Goal: Check status: Check status

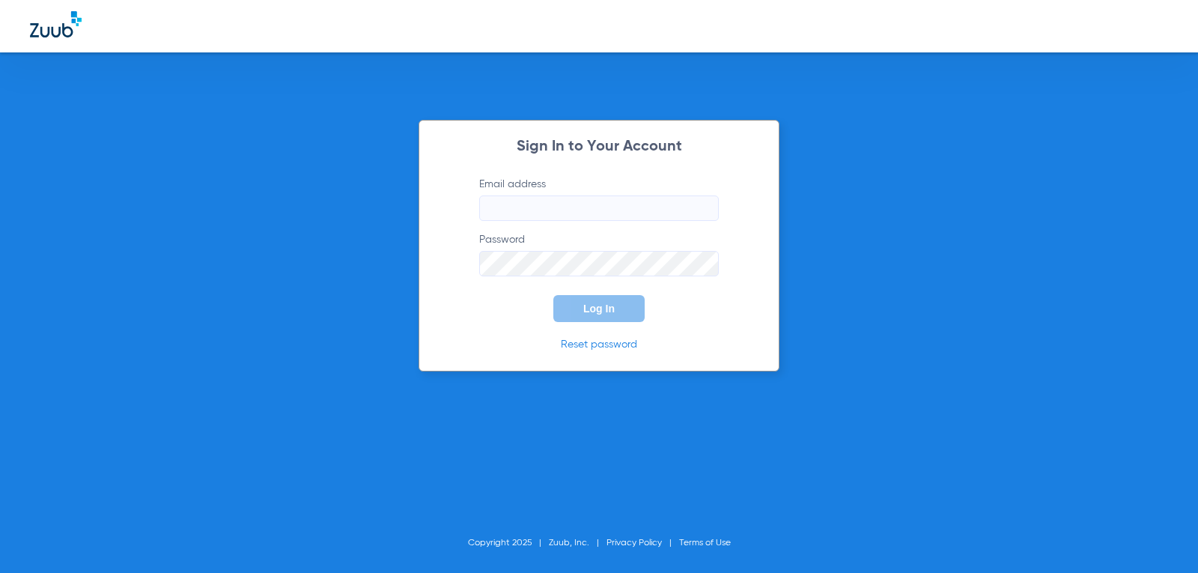
type input "[EMAIL_ADDRESS][DOMAIN_NAME]"
click at [615, 311] on button "Log In" at bounding box center [599, 308] width 91 height 27
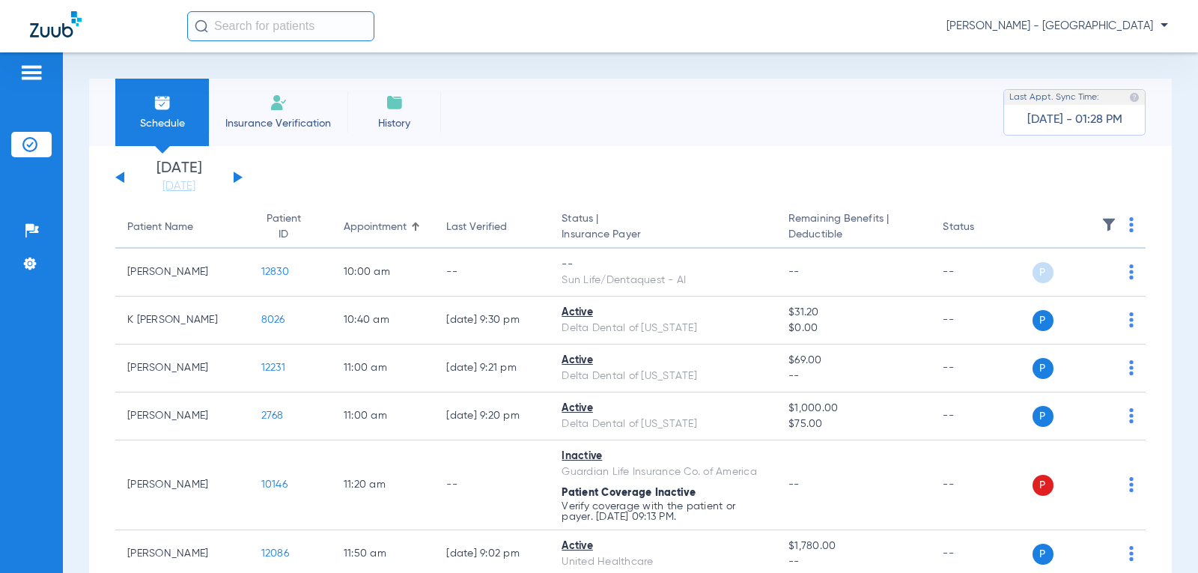
click at [232, 174] on div "[DATE] [DATE] [DATE] [DATE] [DATE] [DATE] [DATE] [DATE] [DATE] [DATE] [DATE] [D…" at bounding box center [178, 177] width 127 height 33
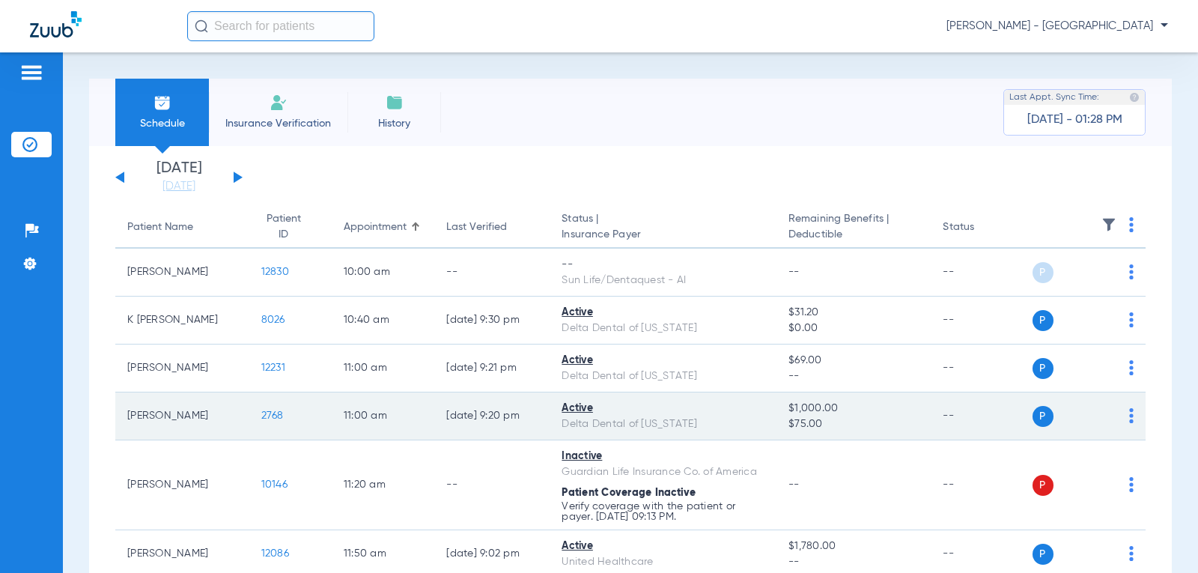
scroll to position [75, 0]
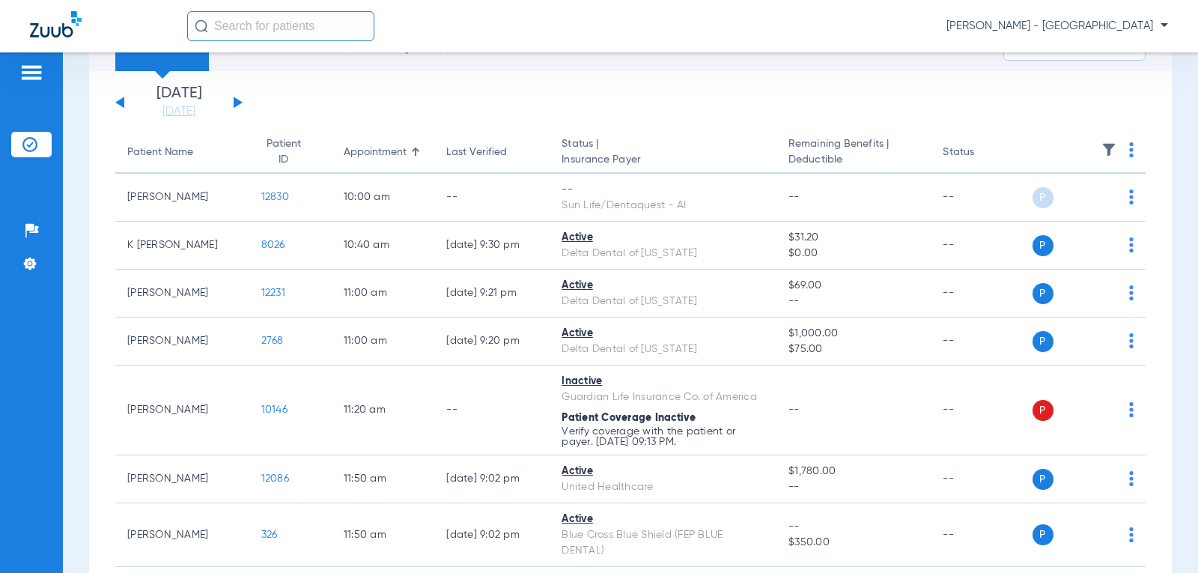
click at [237, 104] on button at bounding box center [238, 102] width 9 height 11
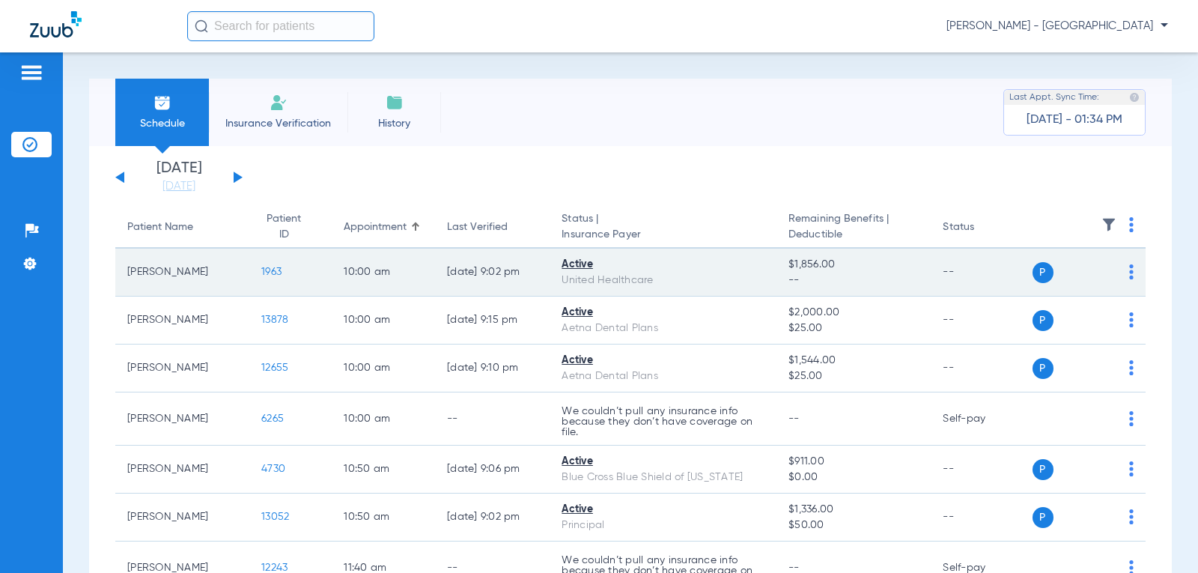
click at [261, 268] on span "1963" at bounding box center [271, 272] width 20 height 10
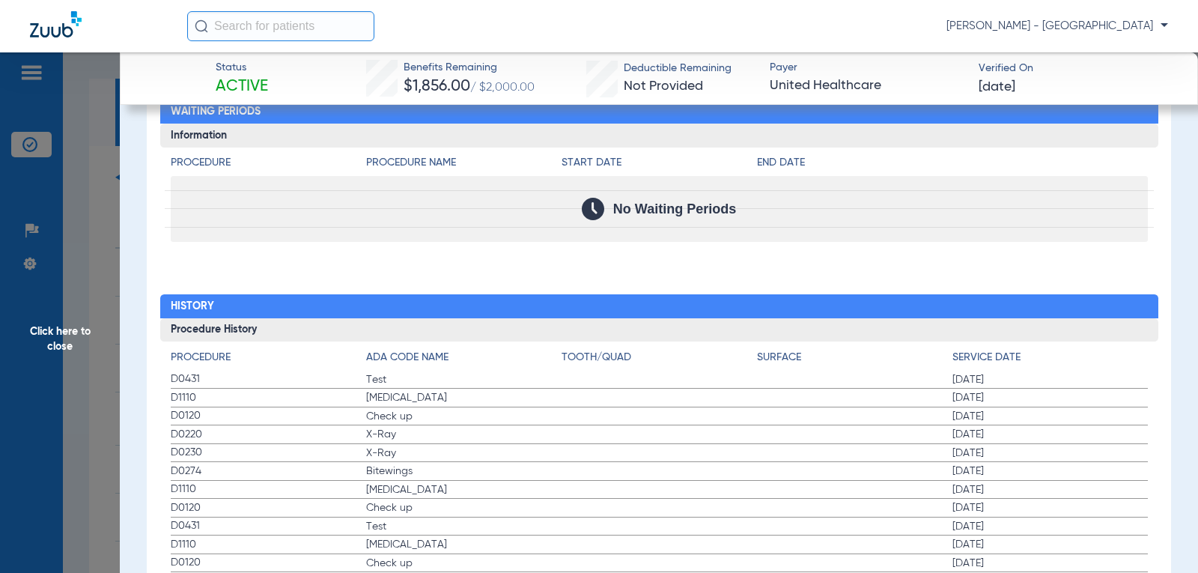
scroll to position [1926, 0]
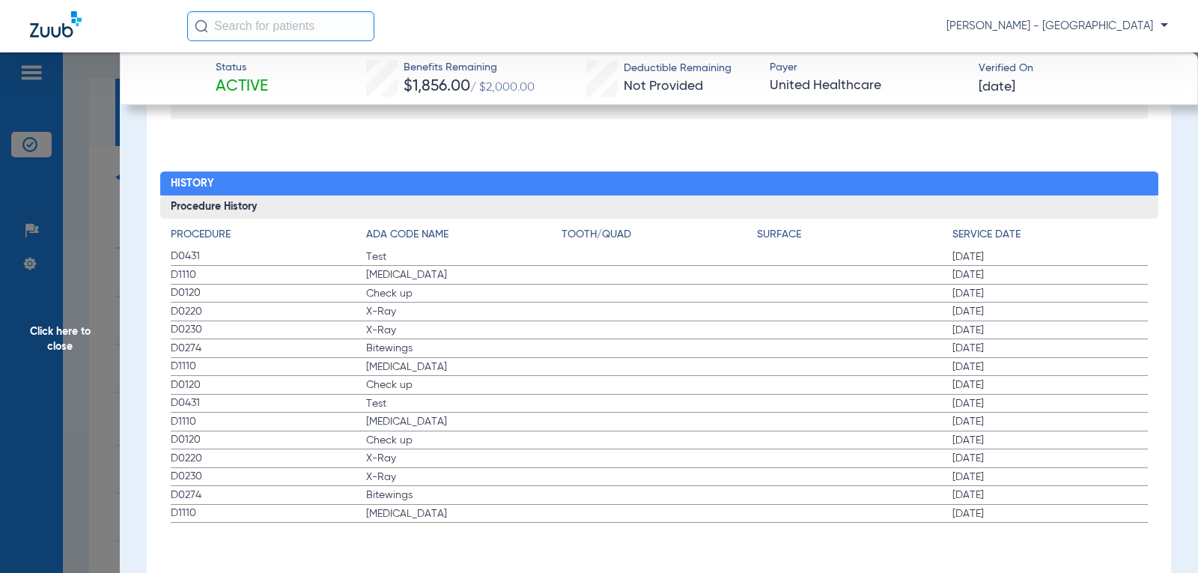
click at [53, 339] on span "Click here to close" at bounding box center [60, 338] width 120 height 573
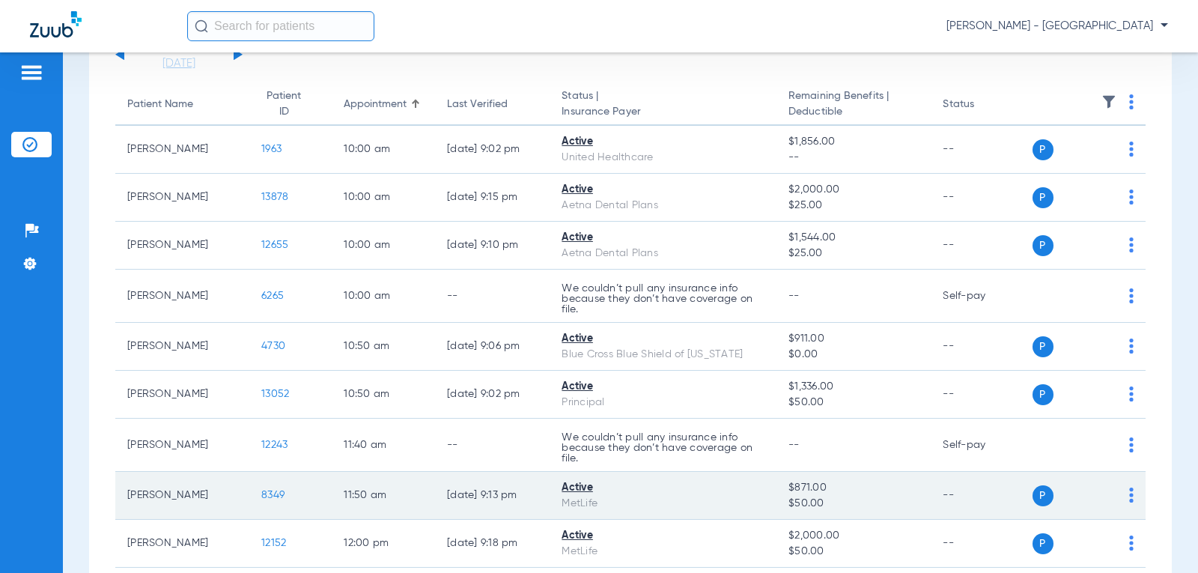
scroll to position [150, 0]
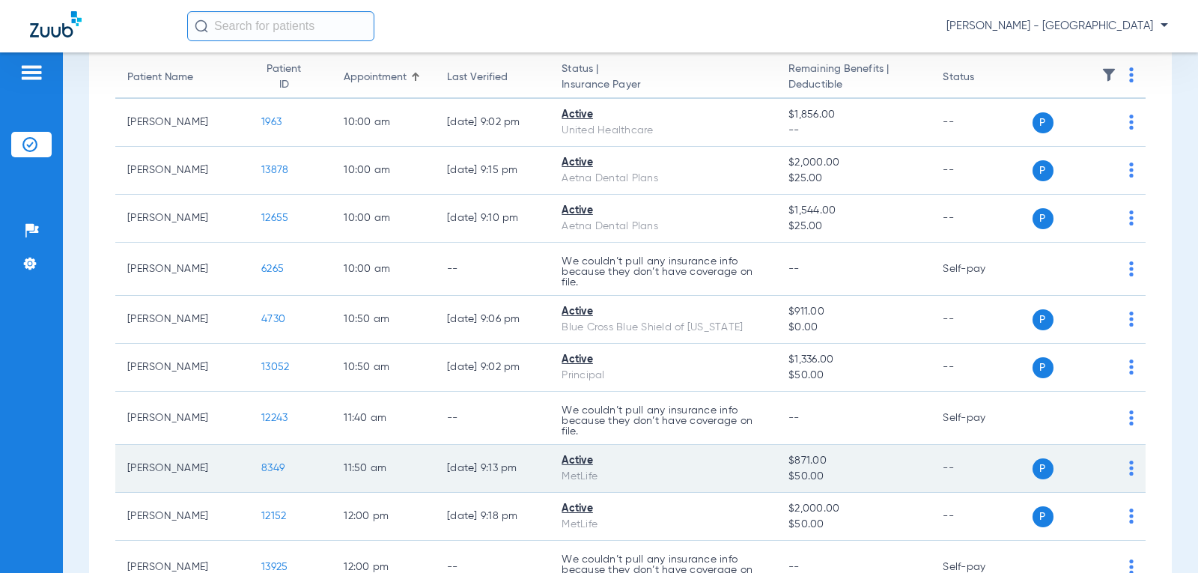
click at [266, 468] on span "8349" at bounding box center [272, 468] width 23 height 10
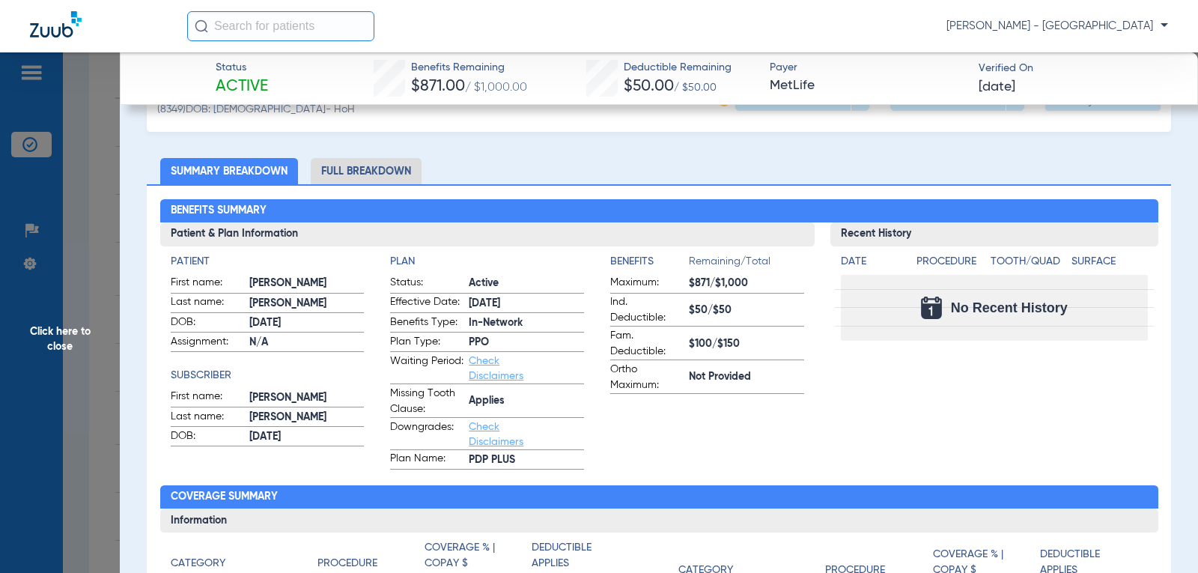
scroll to position [0, 0]
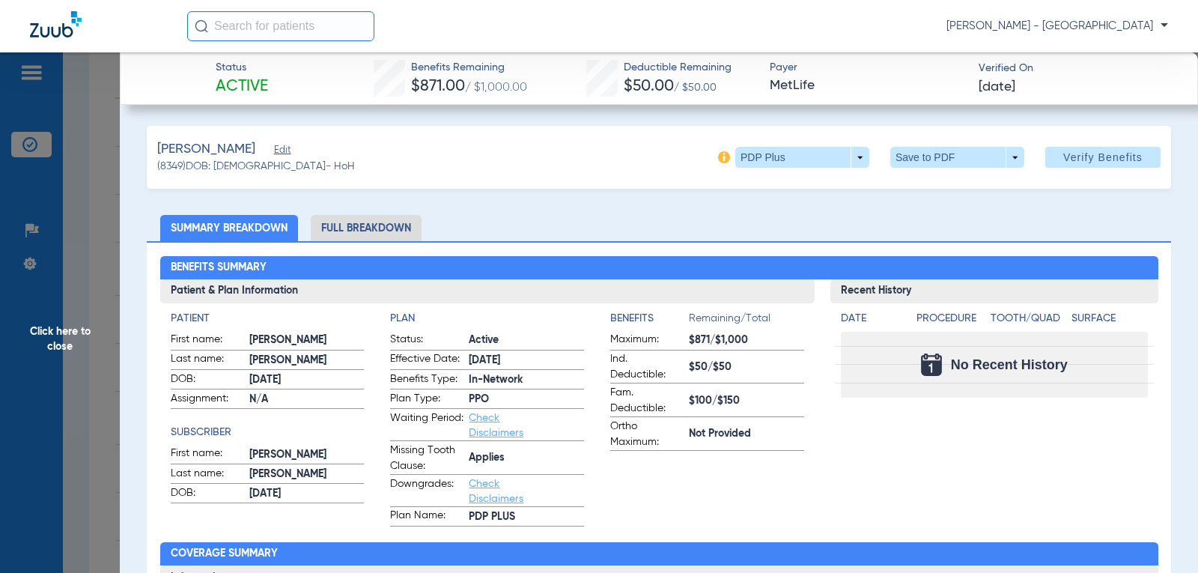
click at [58, 333] on span "Click here to close" at bounding box center [60, 338] width 120 height 573
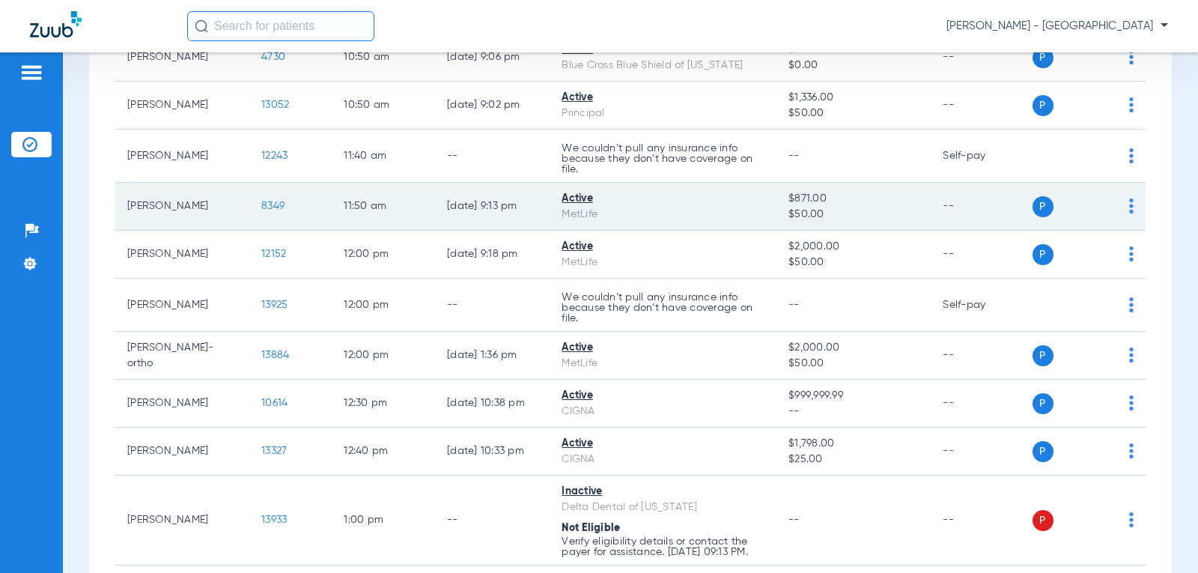
scroll to position [449, 0]
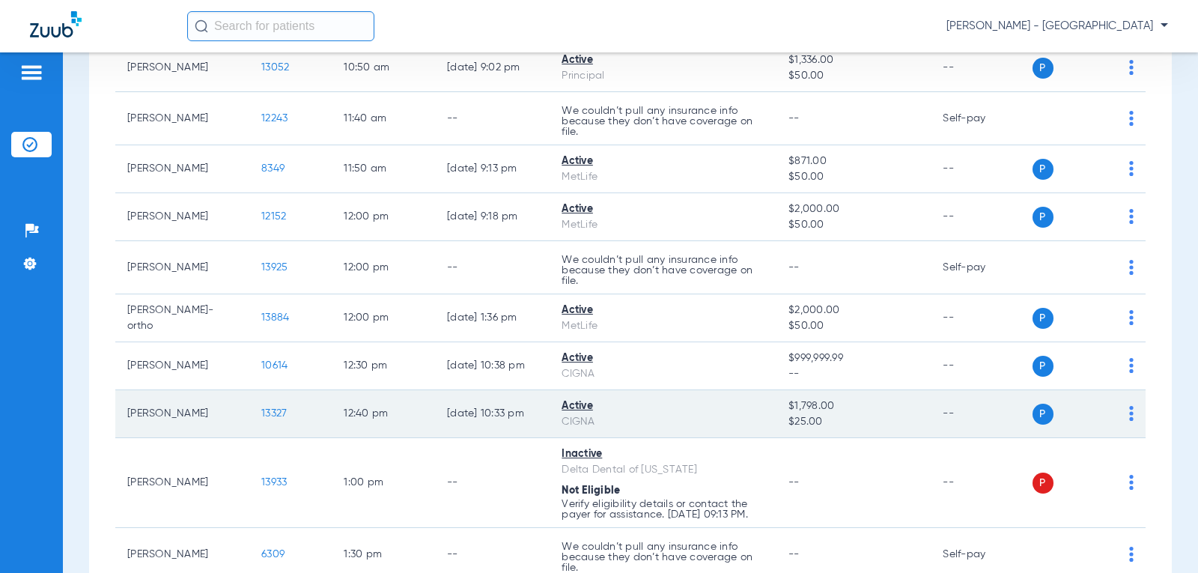
click at [261, 413] on span "13327" at bounding box center [273, 413] width 25 height 10
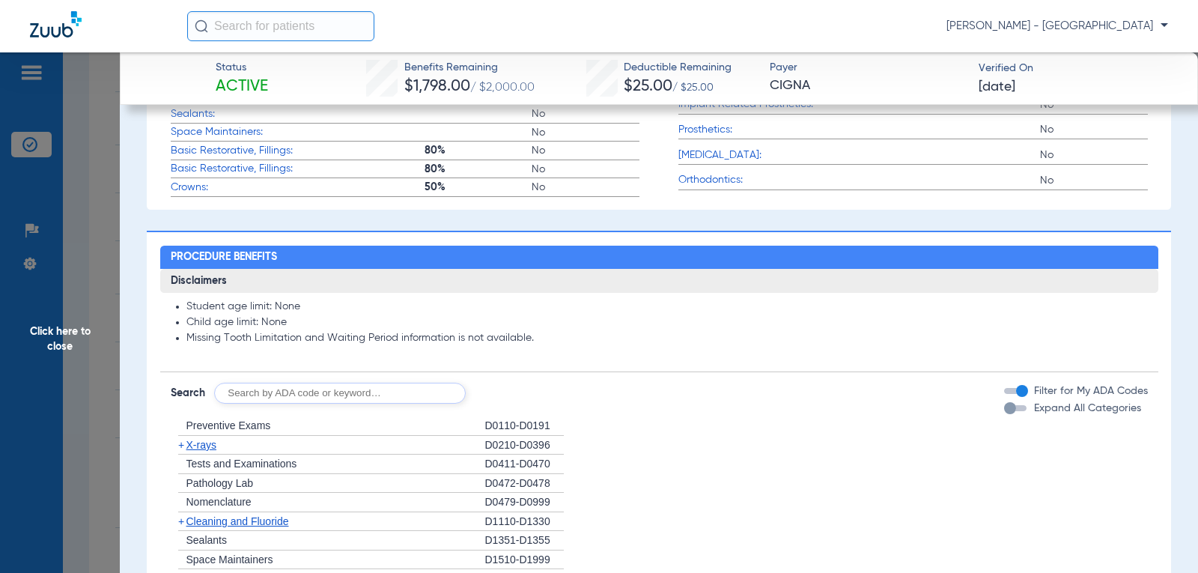
scroll to position [940, 0]
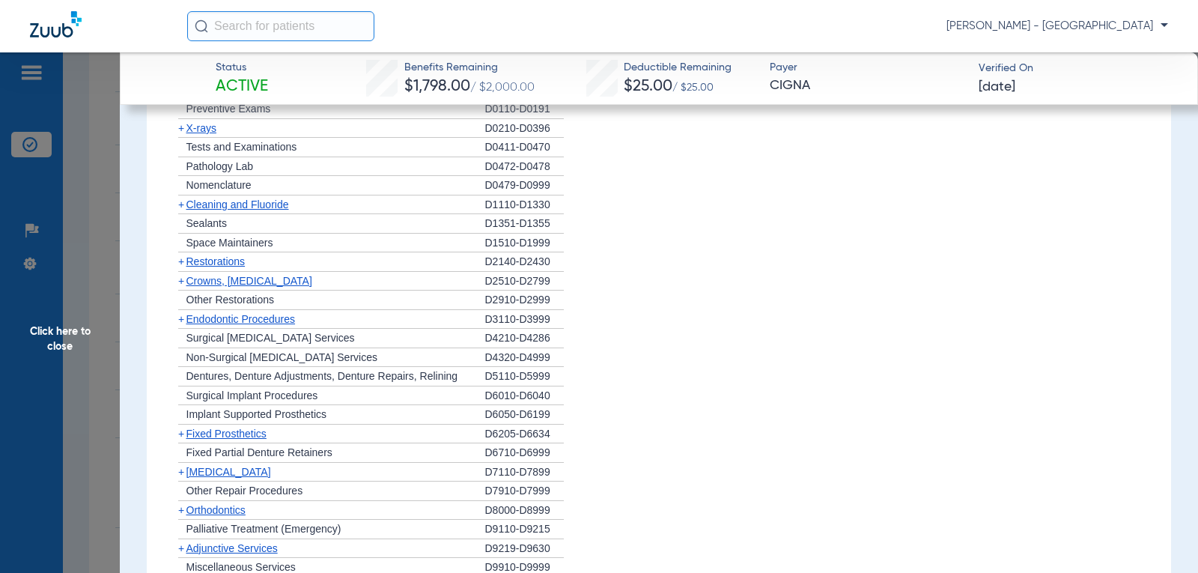
click at [269, 320] on span "Endodontic Procedures" at bounding box center [241, 319] width 109 height 12
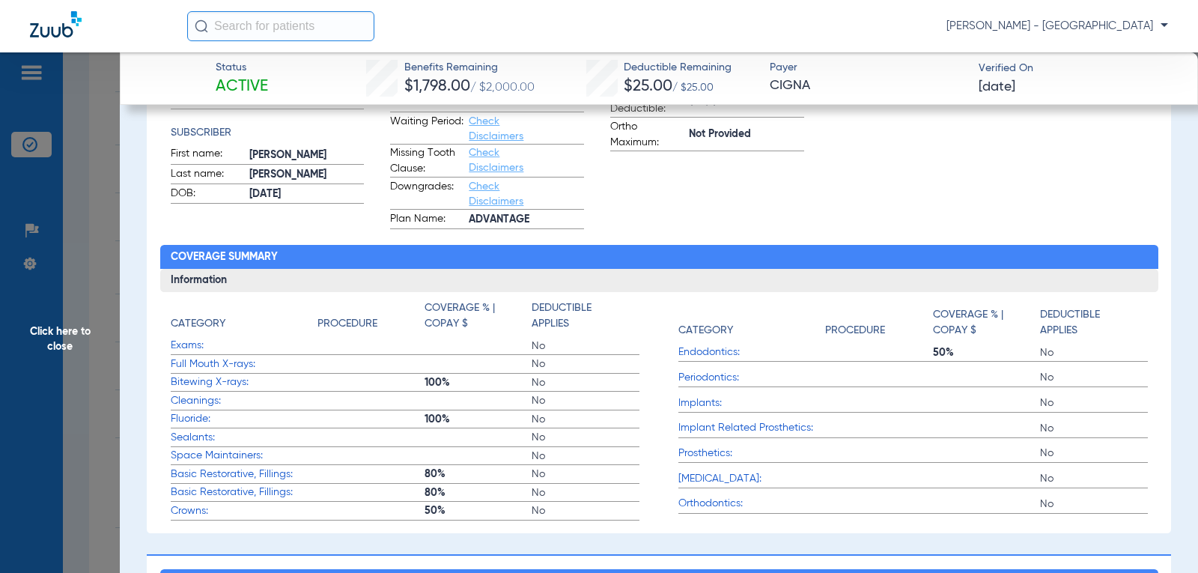
scroll to position [0, 0]
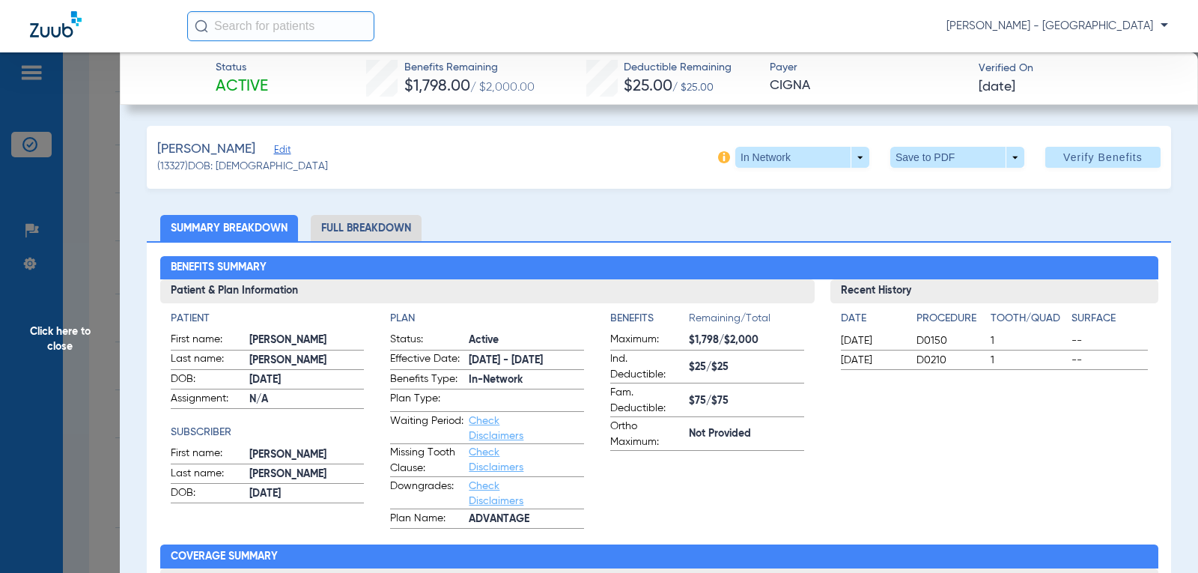
click at [369, 231] on li "Full Breakdown" at bounding box center [366, 228] width 111 height 26
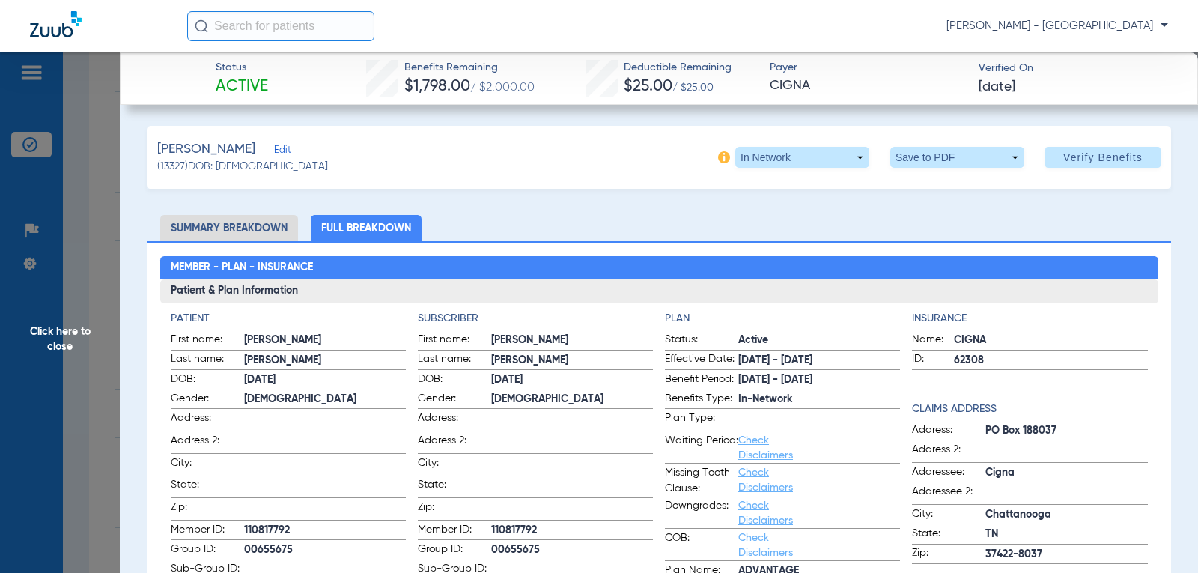
click at [55, 338] on span "Click here to close" at bounding box center [60, 338] width 120 height 573
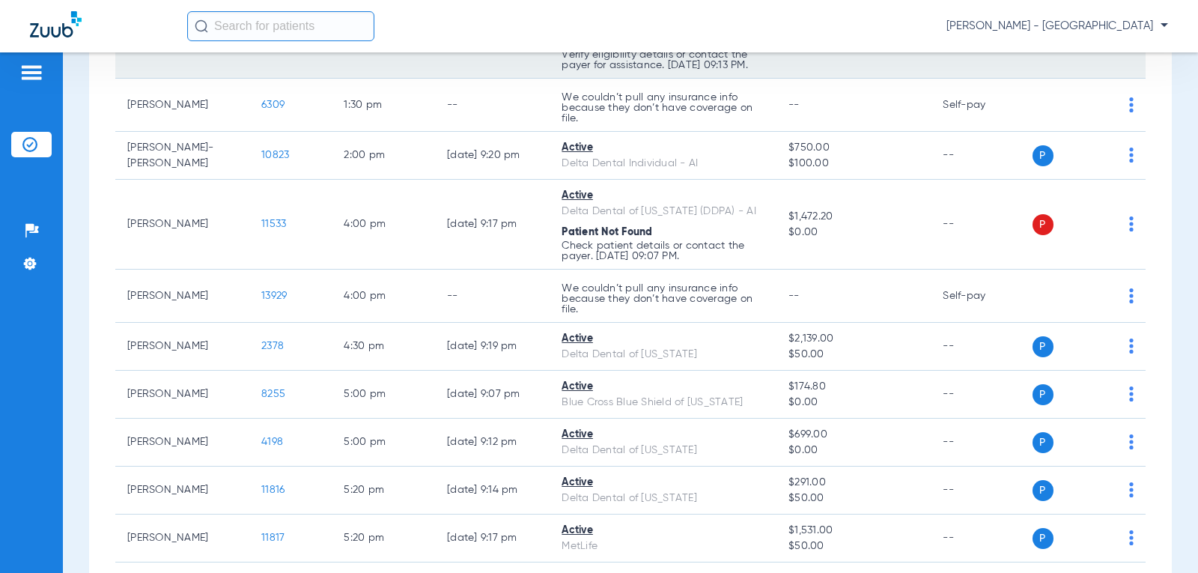
scroll to position [974, 0]
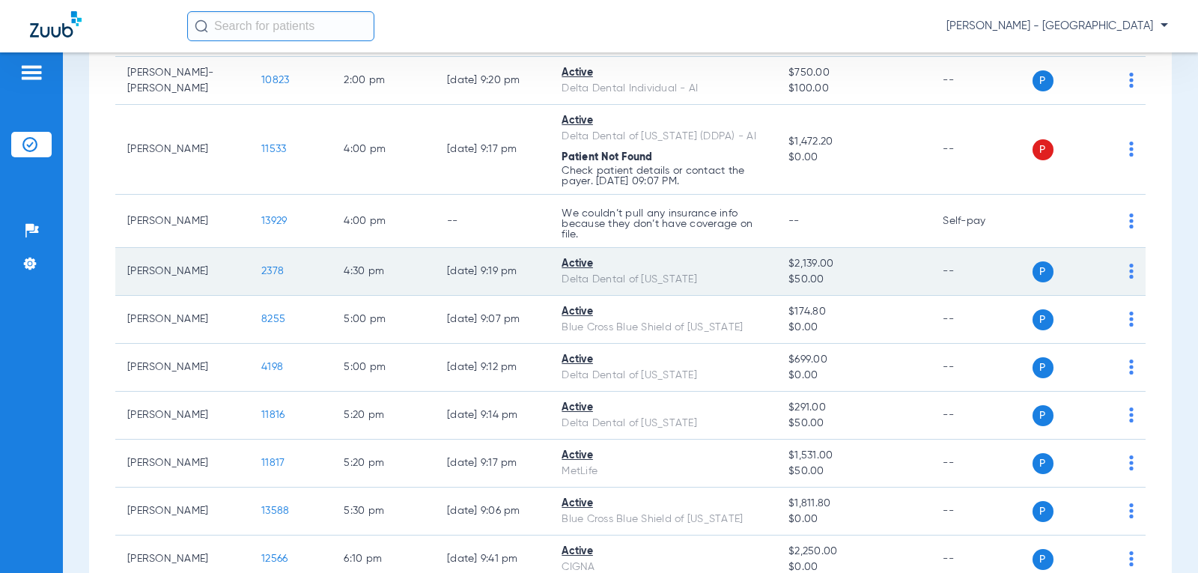
click at [264, 276] on span "2378" at bounding box center [272, 271] width 22 height 10
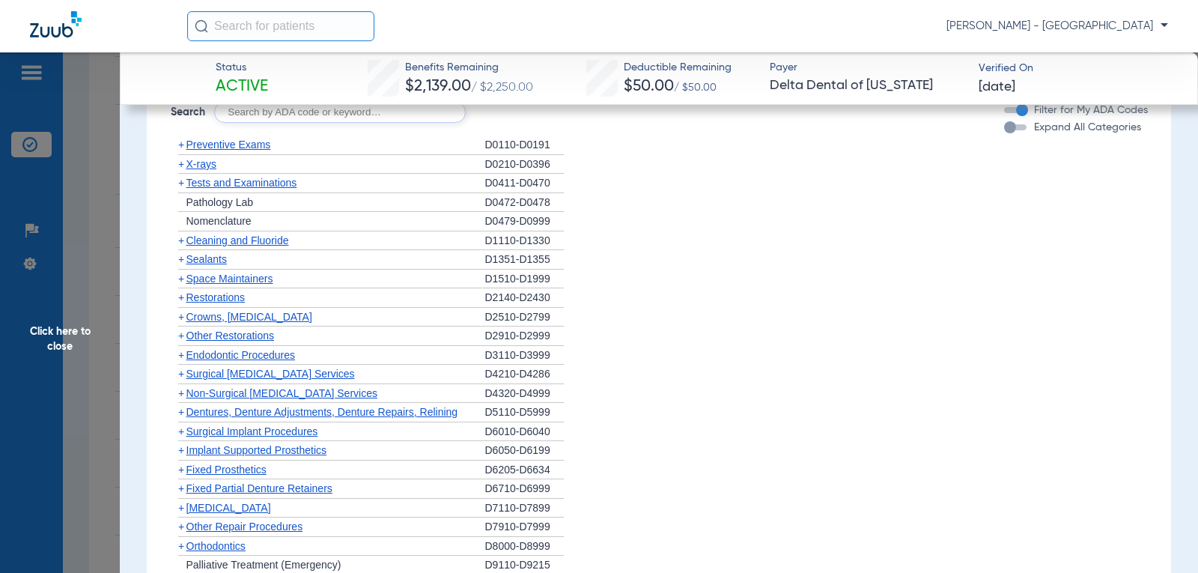
scroll to position [1065, 0]
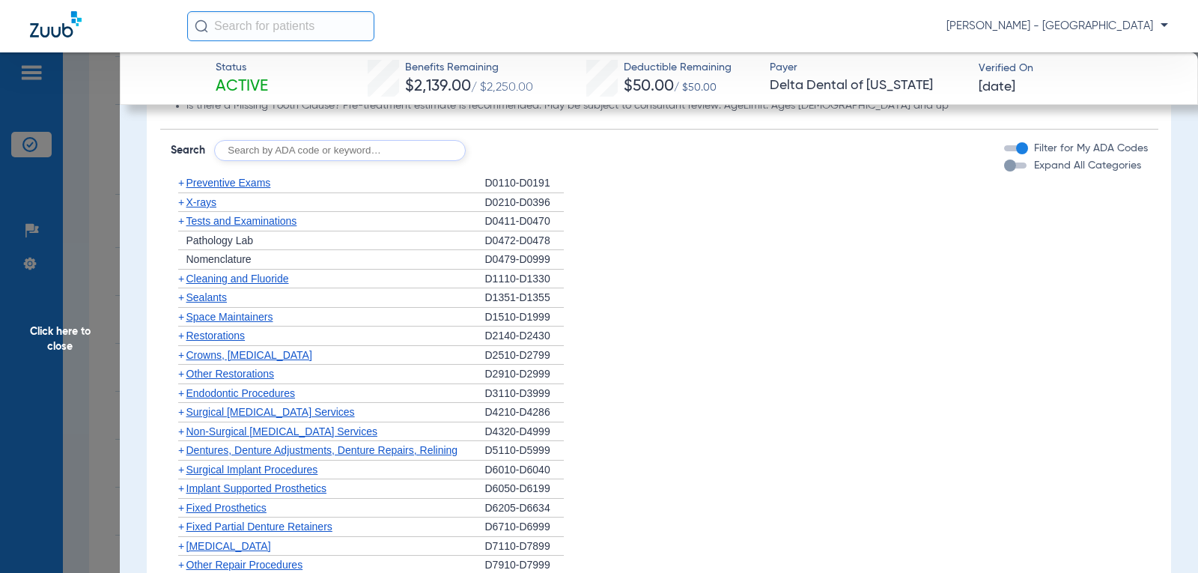
click at [213, 199] on span "X-rays" at bounding box center [202, 202] width 30 height 12
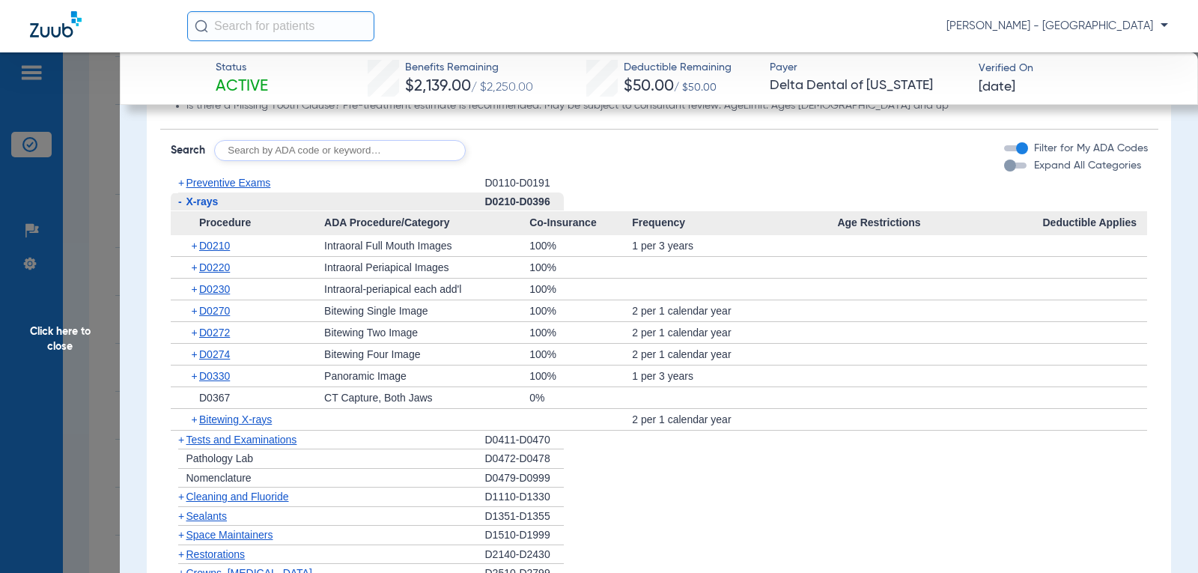
click at [71, 335] on span "Click here to close" at bounding box center [60, 338] width 120 height 573
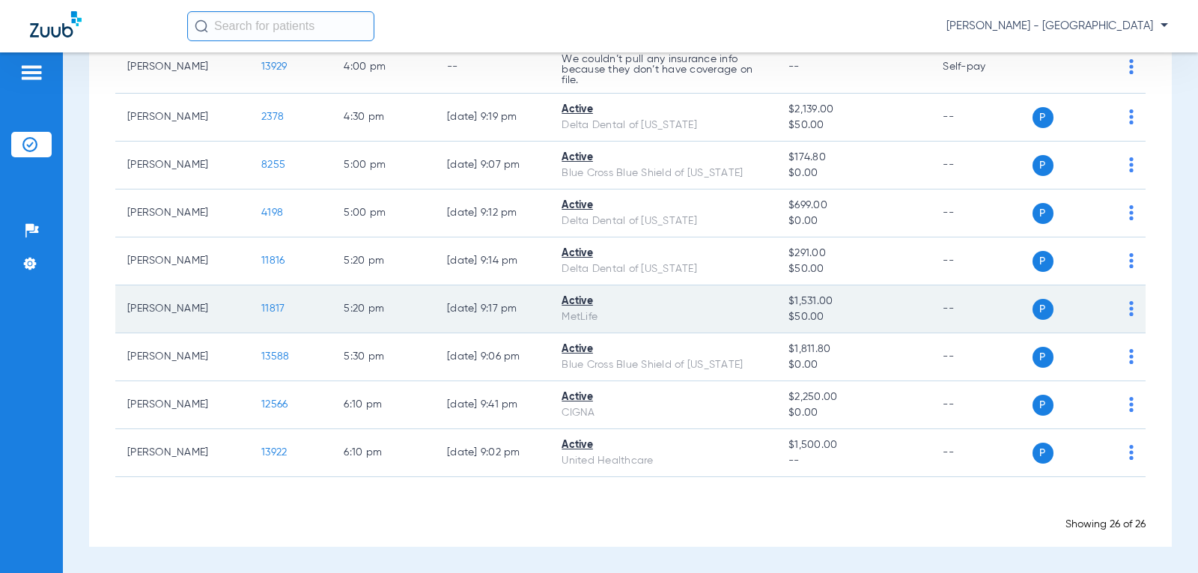
scroll to position [1064, 0]
